Goal: Task Accomplishment & Management: Use online tool/utility

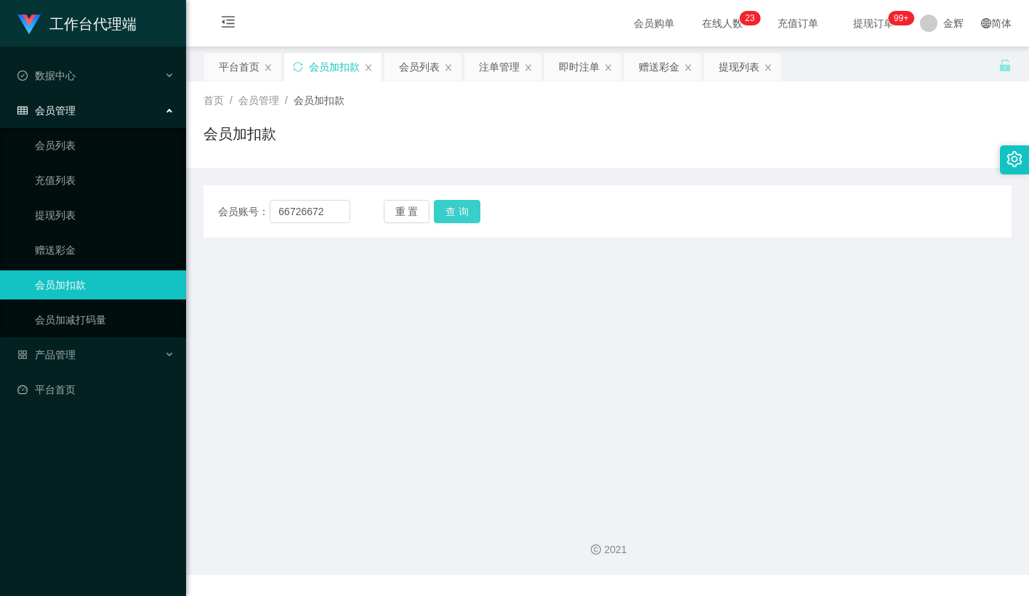
type input "66726672"
drag, startPoint x: 453, startPoint y: 214, endPoint x: 450, endPoint y: 220, distance: 7.5
click at [453, 214] on button "查 询" at bounding box center [457, 211] width 46 height 23
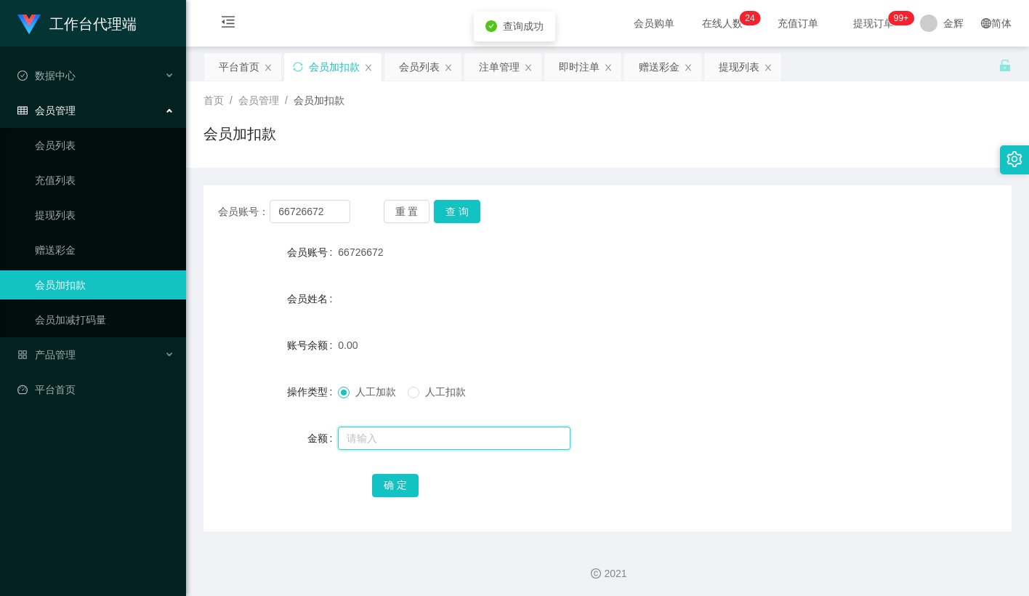
click at [369, 439] on input "text" at bounding box center [454, 437] width 232 height 23
type input "100"
click at [384, 482] on button "确 定" at bounding box center [395, 485] width 46 height 23
click at [576, 331] on div "0.00" at bounding box center [573, 345] width 471 height 29
drag, startPoint x: 338, startPoint y: 209, endPoint x: 369, endPoint y: 209, distance: 31.2
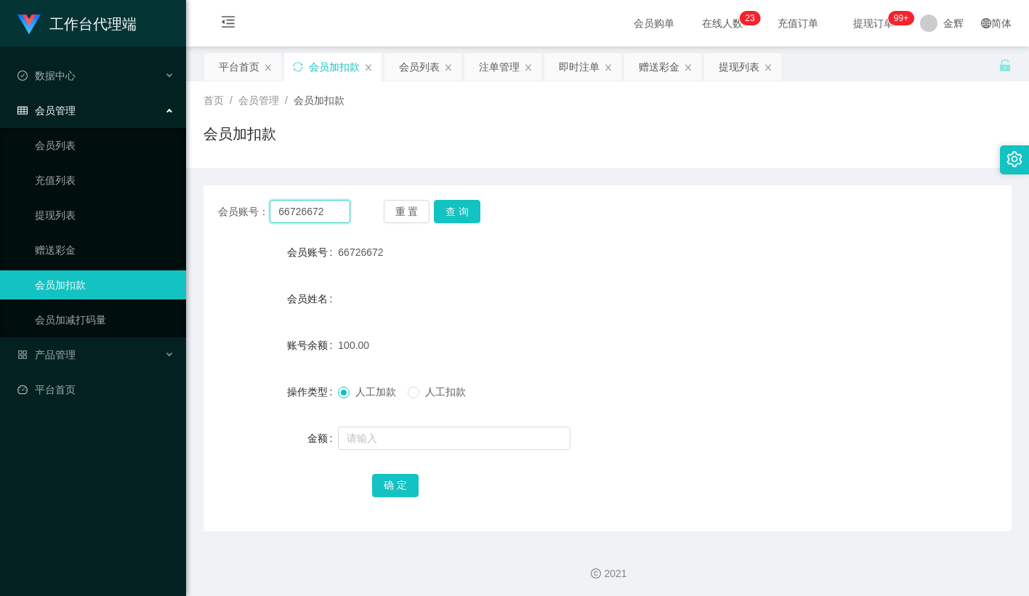
click at [339, 209] on input "66726672" at bounding box center [310, 211] width 81 height 23
click at [404, 208] on button "重 置" at bounding box center [407, 211] width 46 height 23
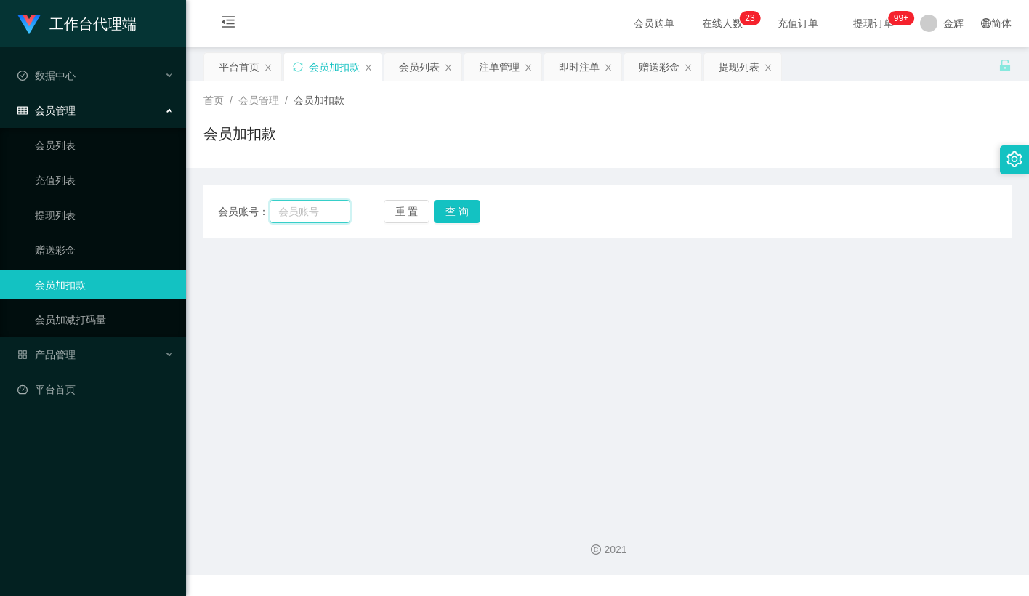
click at [327, 212] on input "text" at bounding box center [310, 211] width 81 height 23
paste input "18105"
type input "18105"
click at [460, 207] on button "查 询" at bounding box center [457, 211] width 46 height 23
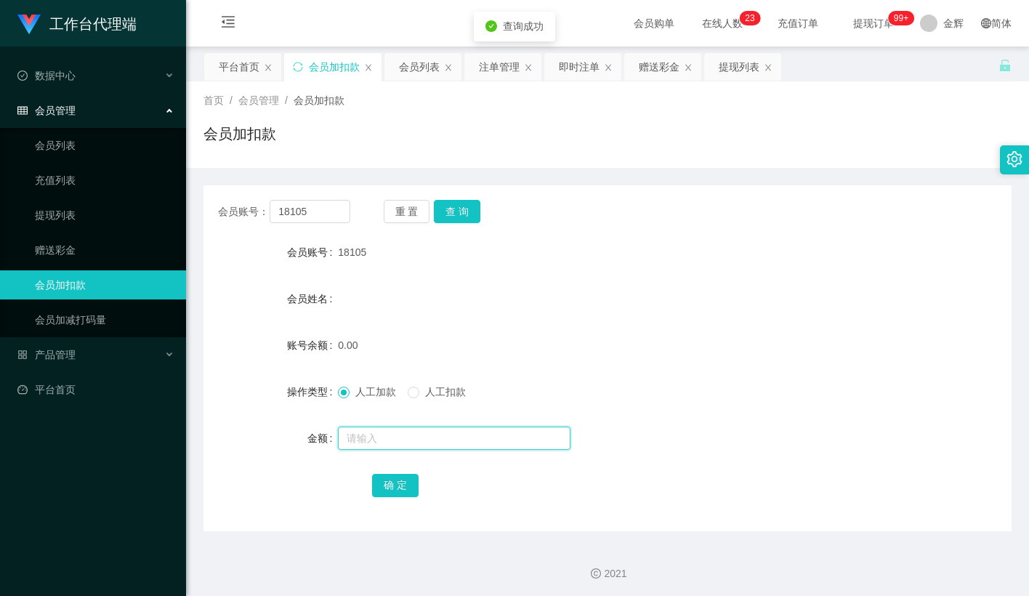
click at [381, 447] on input "text" at bounding box center [454, 437] width 232 height 23
type input "500"
click at [410, 478] on button "确 定" at bounding box center [395, 485] width 46 height 23
click at [414, 214] on button "重 置" at bounding box center [407, 211] width 46 height 23
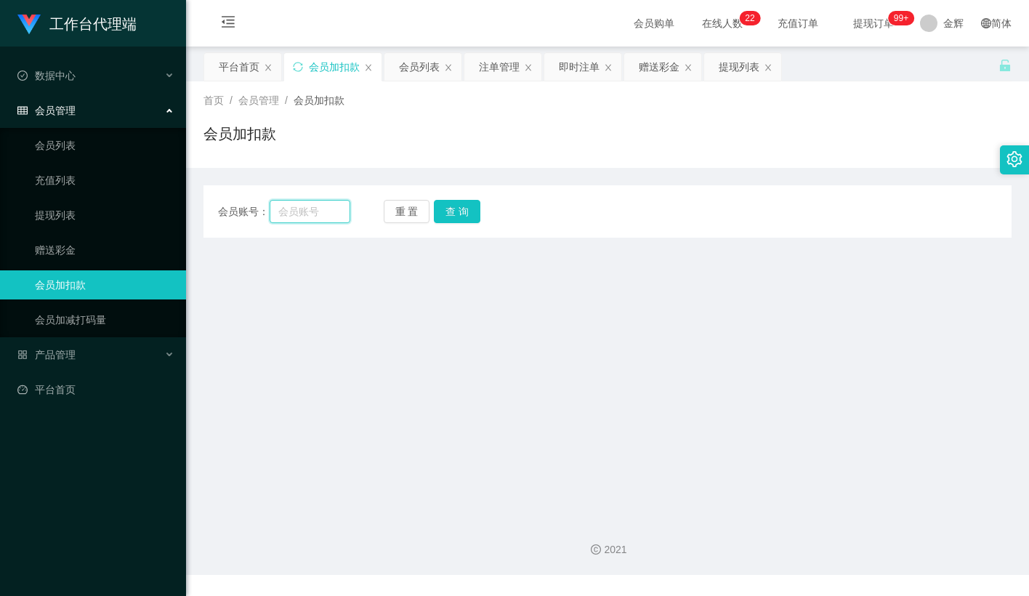
click at [323, 214] on input "text" at bounding box center [310, 211] width 81 height 23
paste input "66726672"
type input "66726672"
click at [458, 216] on button "查 询" at bounding box center [457, 211] width 46 height 23
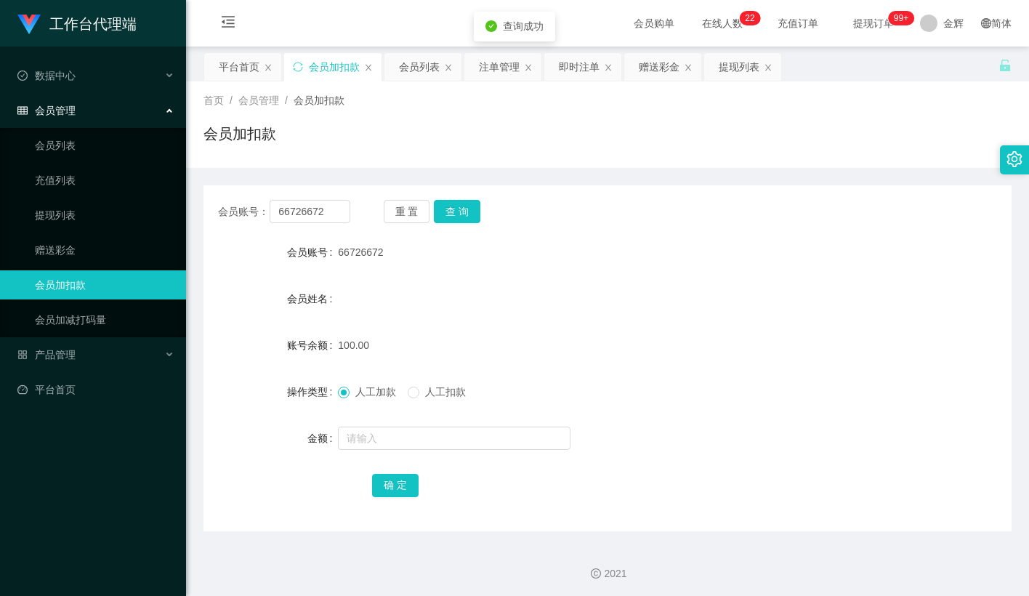
click at [655, 169] on div "会员账号： 66726672 重 置 查 询 会员账号 66726672 会员姓名 账号余额 100.00 操作类型 人工加款 人工扣款 金额 确 定" at bounding box center [607, 349] width 808 height 363
click at [462, 207] on button "查 询" at bounding box center [457, 211] width 46 height 23
click at [414, 434] on input "text" at bounding box center [454, 437] width 232 height 23
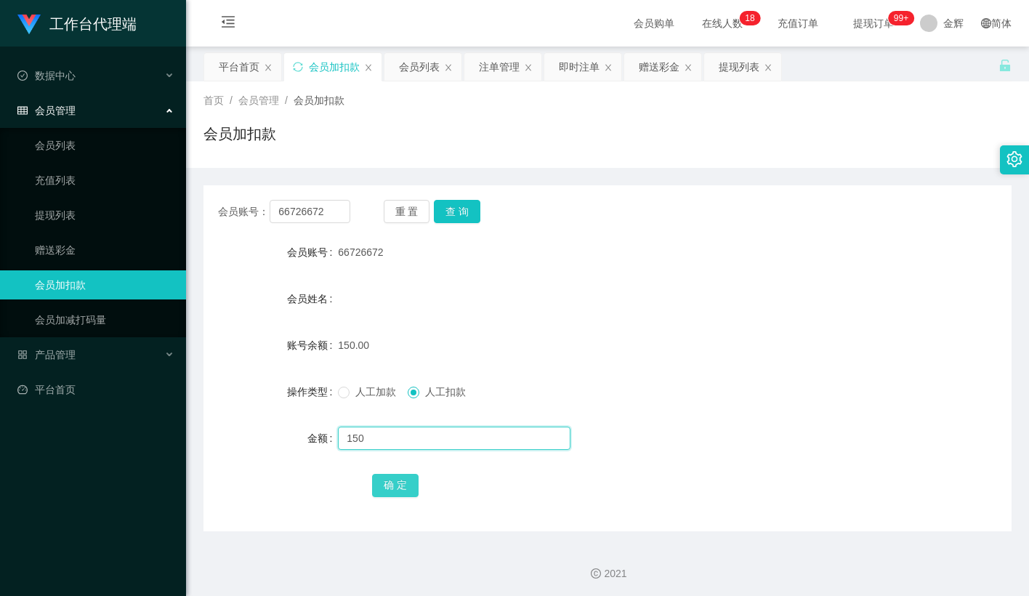
type input "150"
drag, startPoint x: 406, startPoint y: 486, endPoint x: 593, endPoint y: 379, distance: 215.1
click at [406, 486] on button "确 定" at bounding box center [395, 485] width 46 height 23
click at [659, 347] on div "150.00" at bounding box center [573, 345] width 471 height 29
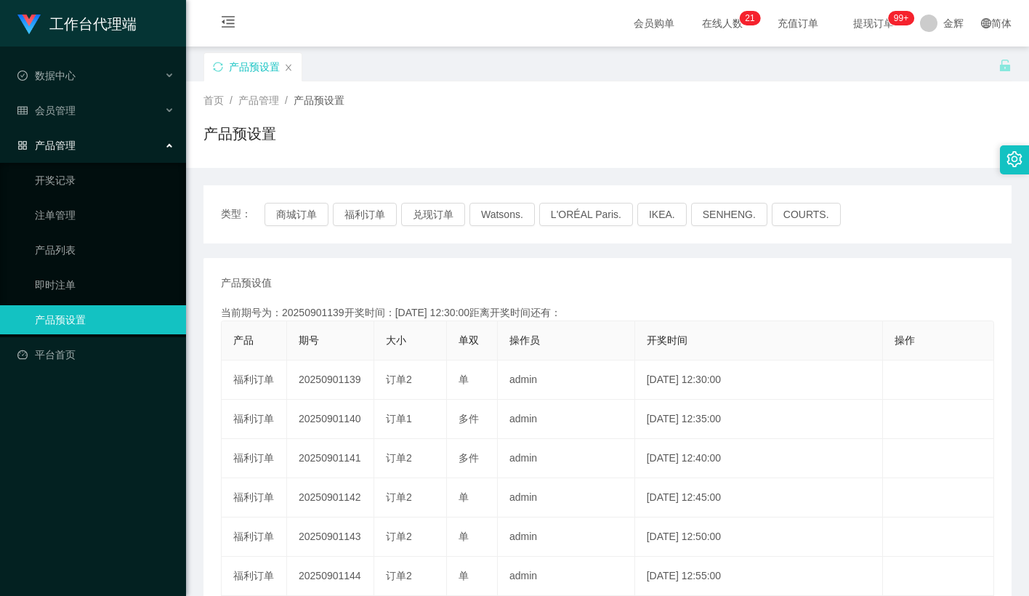
click at [336, 375] on td "20250901139" at bounding box center [330, 379] width 87 height 39
copy td "20250901139"
click at [802, 120] on div "首页 / 产品管理 / 产品预设置 / 产品预设置" at bounding box center [607, 124] width 808 height 63
click at [368, 205] on button "福利订单" at bounding box center [365, 214] width 64 height 23
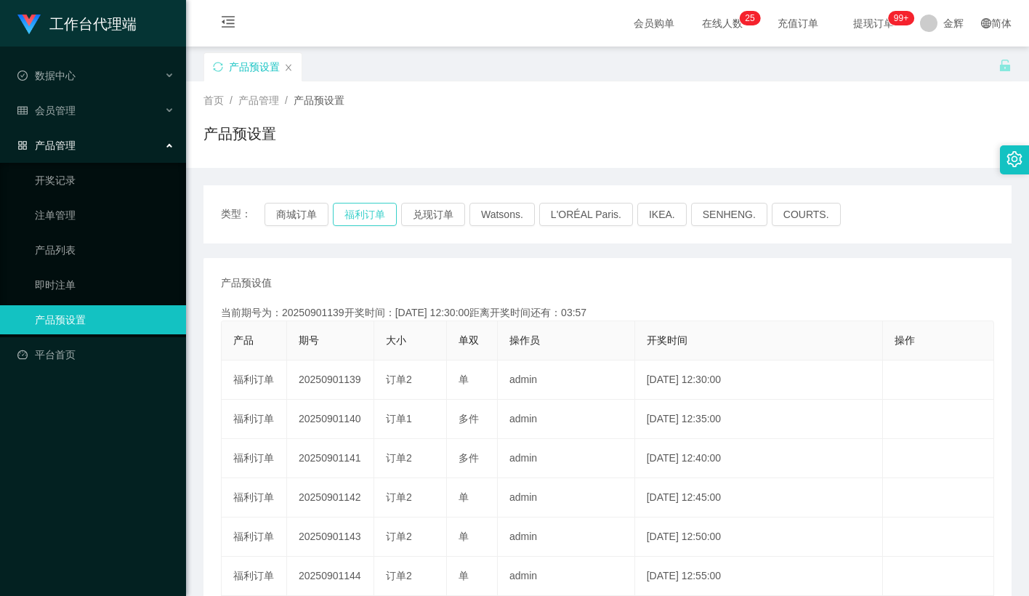
click at [365, 209] on button "福利订单" at bounding box center [365, 214] width 64 height 23
